Goal: Use online tool/utility: Use online tool/utility

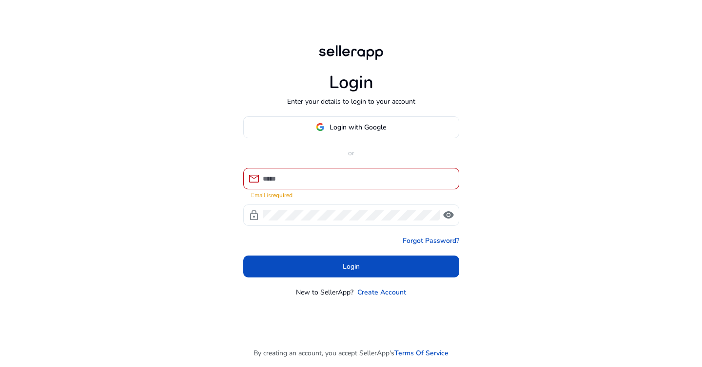
type input "**********"
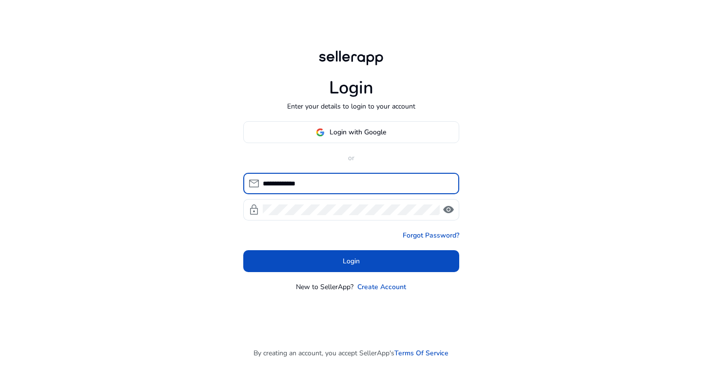
click at [347, 274] on div "**********" at bounding box center [351, 206] width 216 height 171
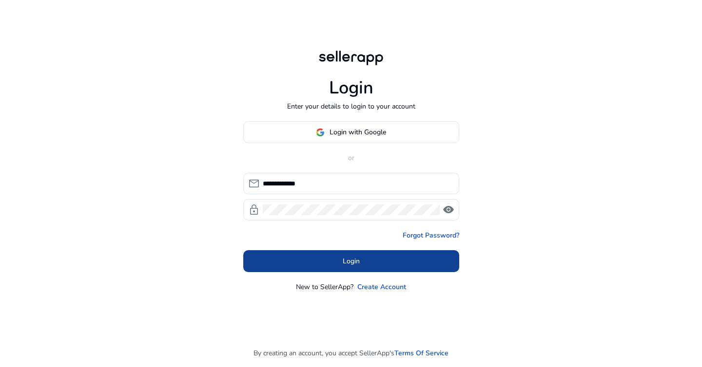
click at [353, 266] on span "Login" at bounding box center [350, 261] width 17 height 10
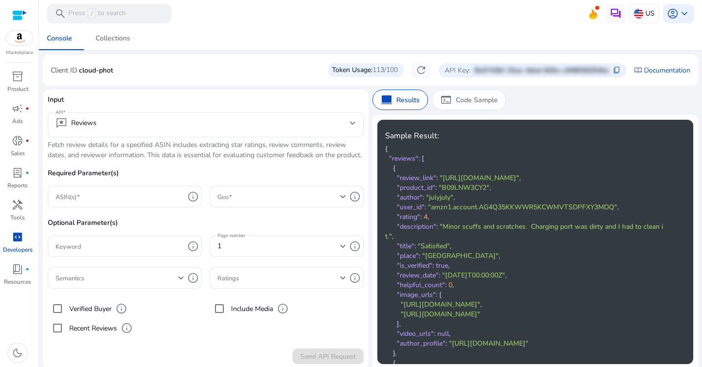
click at [261, 24] on mat-toolbar "search Press / to search US account_circle keyboard_arrow_down" at bounding box center [370, 13] width 663 height 27
click at [282, 15] on mat-toolbar "search Press / to search US account_circle keyboard_arrow_down" at bounding box center [370, 13] width 663 height 27
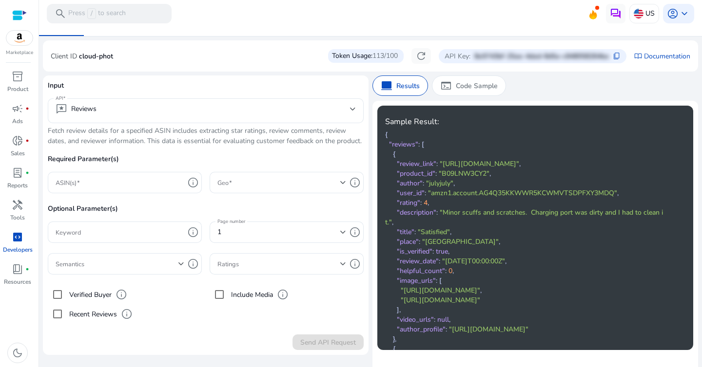
scroll to position [31, 0]
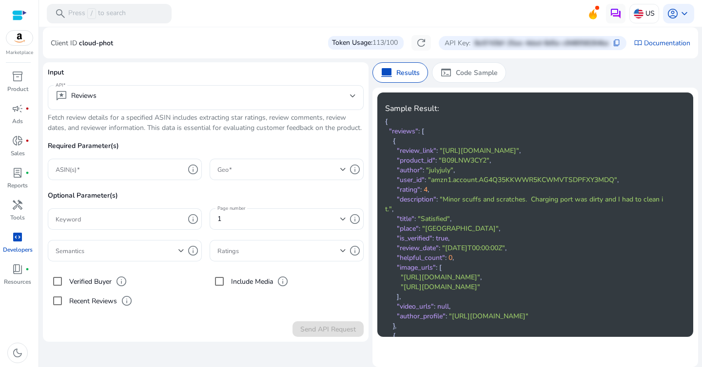
click at [278, 27] on div at bounding box center [370, 28] width 663 height 2
click at [295, 28] on div at bounding box center [370, 28] width 663 height 2
drag, startPoint x: 296, startPoint y: 22, endPoint x: 339, endPoint y: 56, distance: 54.4
click at [339, 56] on mat-sidenav-content "search Press / to search US account_circle keyboard_arrow_down We are getting t…" at bounding box center [370, 183] width 663 height 367
click at [339, 58] on div "Input API reviews Reviews Fetch review details for a specified ASIN includes ex…" at bounding box center [370, 200] width 655 height 284
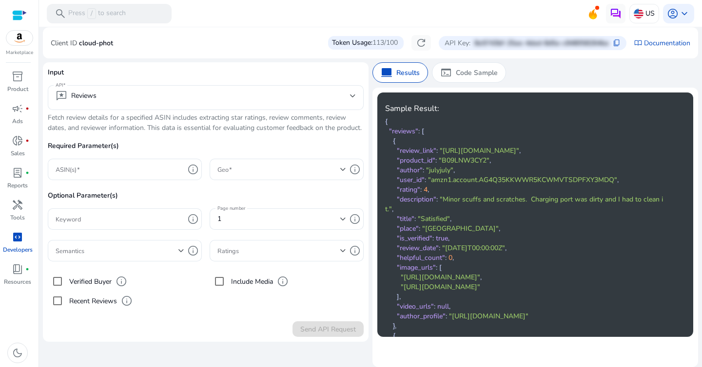
drag, startPoint x: 317, startPoint y: 19, endPoint x: 348, endPoint y: 57, distance: 48.7
click at [348, 57] on mat-sidenav-content "search Press / to search US account_circle keyboard_arrow_down We are getting t…" at bounding box center [370, 183] width 663 height 367
click at [348, 58] on div "Input API reviews Reviews Fetch review details for a specified ASIN includes ex…" at bounding box center [370, 200] width 655 height 284
click at [316, 14] on mat-toolbar "search Press / to search US account_circle keyboard_arrow_down" at bounding box center [370, 13] width 663 height 27
click at [322, 14] on mat-toolbar "search Press / to search US account_circle keyboard_arrow_down" at bounding box center [370, 13] width 663 height 27
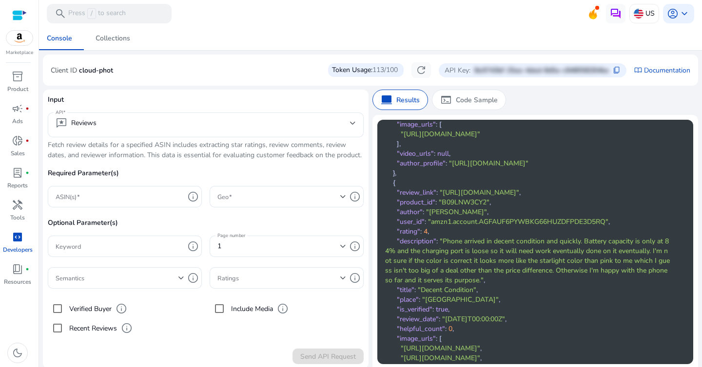
scroll to position [0, 0]
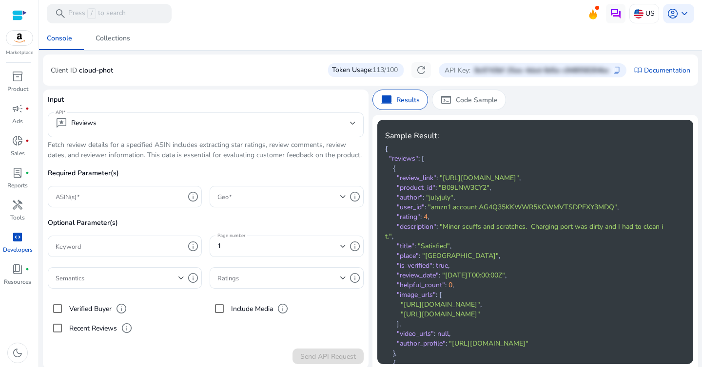
click at [367, 121] on div "Input API reviews Reviews Fetch review details for a specified ASIN includes ex…" at bounding box center [370, 230] width 655 height 280
click at [307, 36] on div "Console Collections" at bounding box center [370, 38] width 670 height 23
